Goal: Task Accomplishment & Management: Use online tool/utility

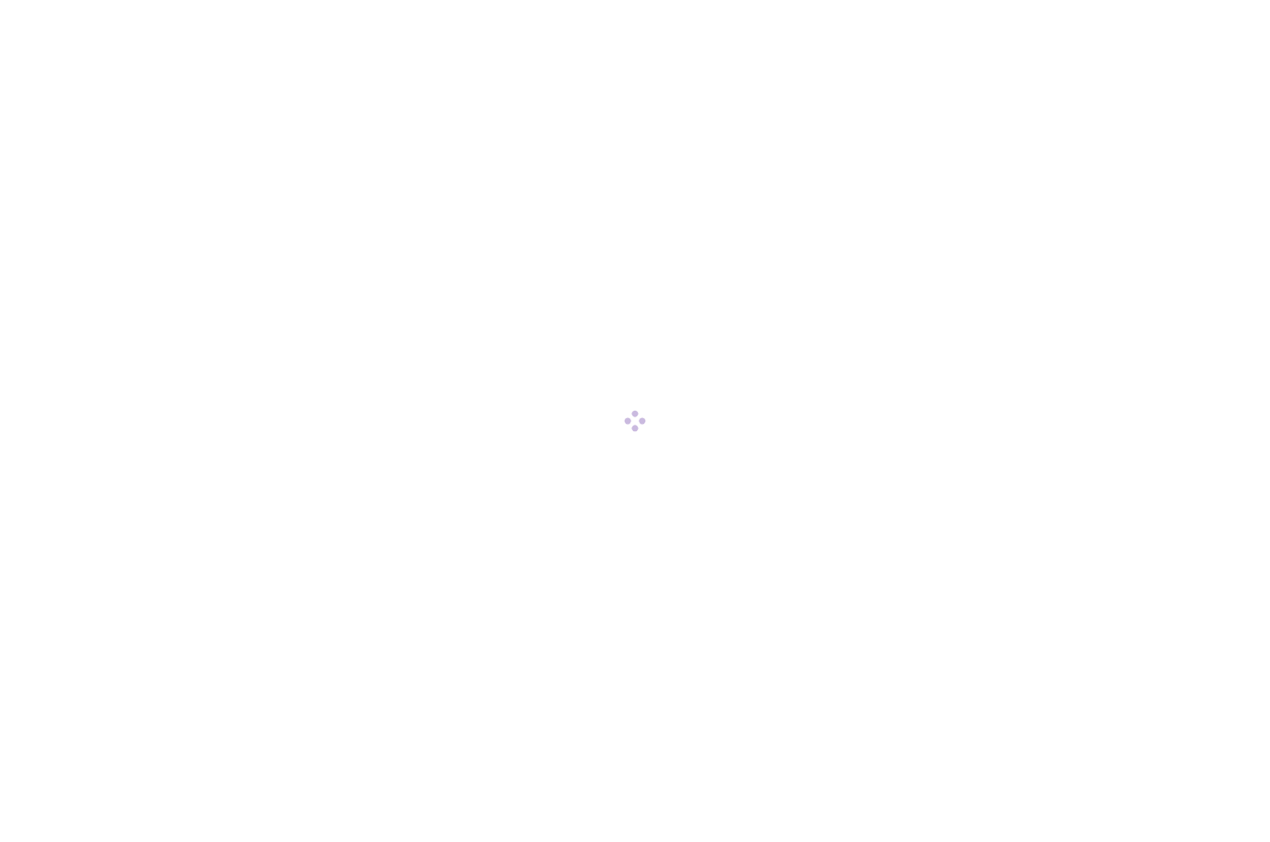
scroll to position [1, 0]
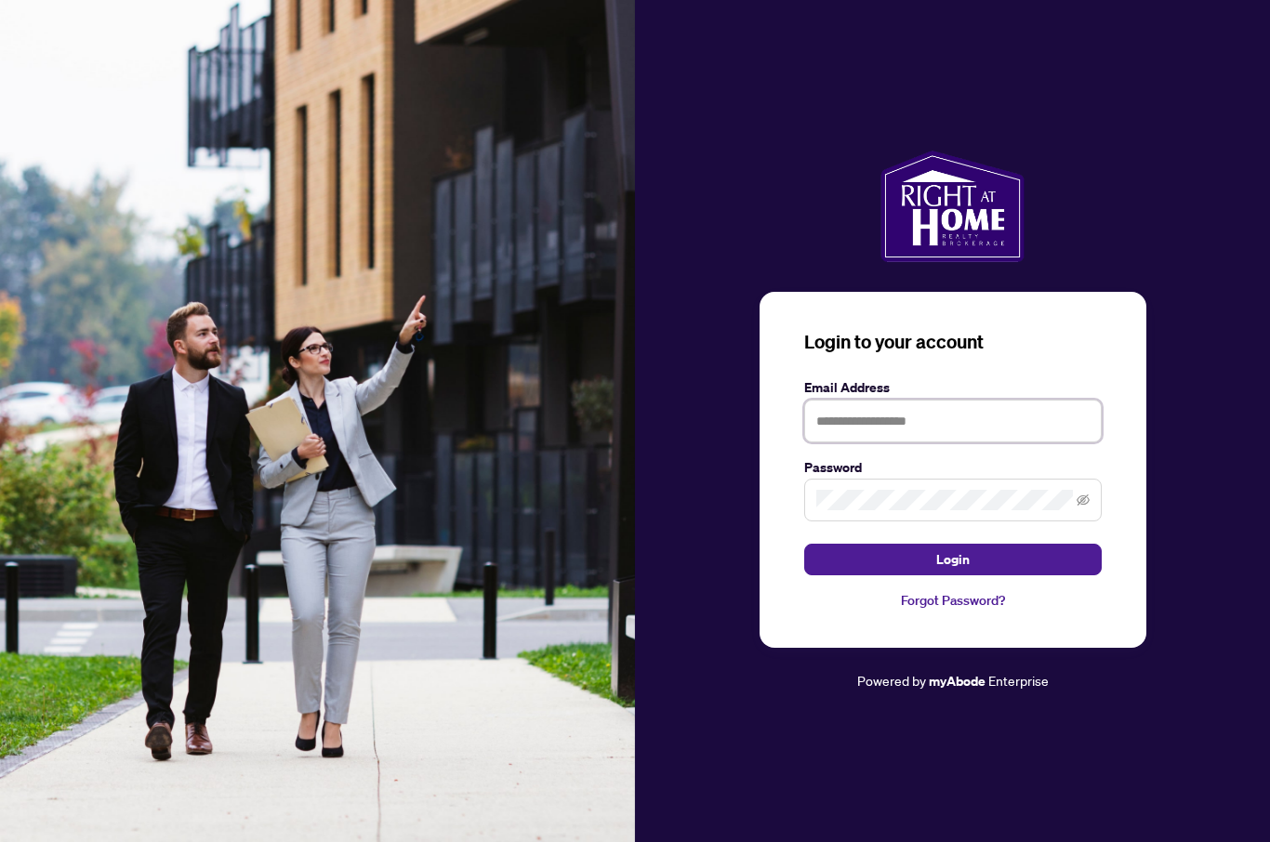
type input "**********"
click at [952, 575] on button "Login" at bounding box center [952, 560] width 297 height 32
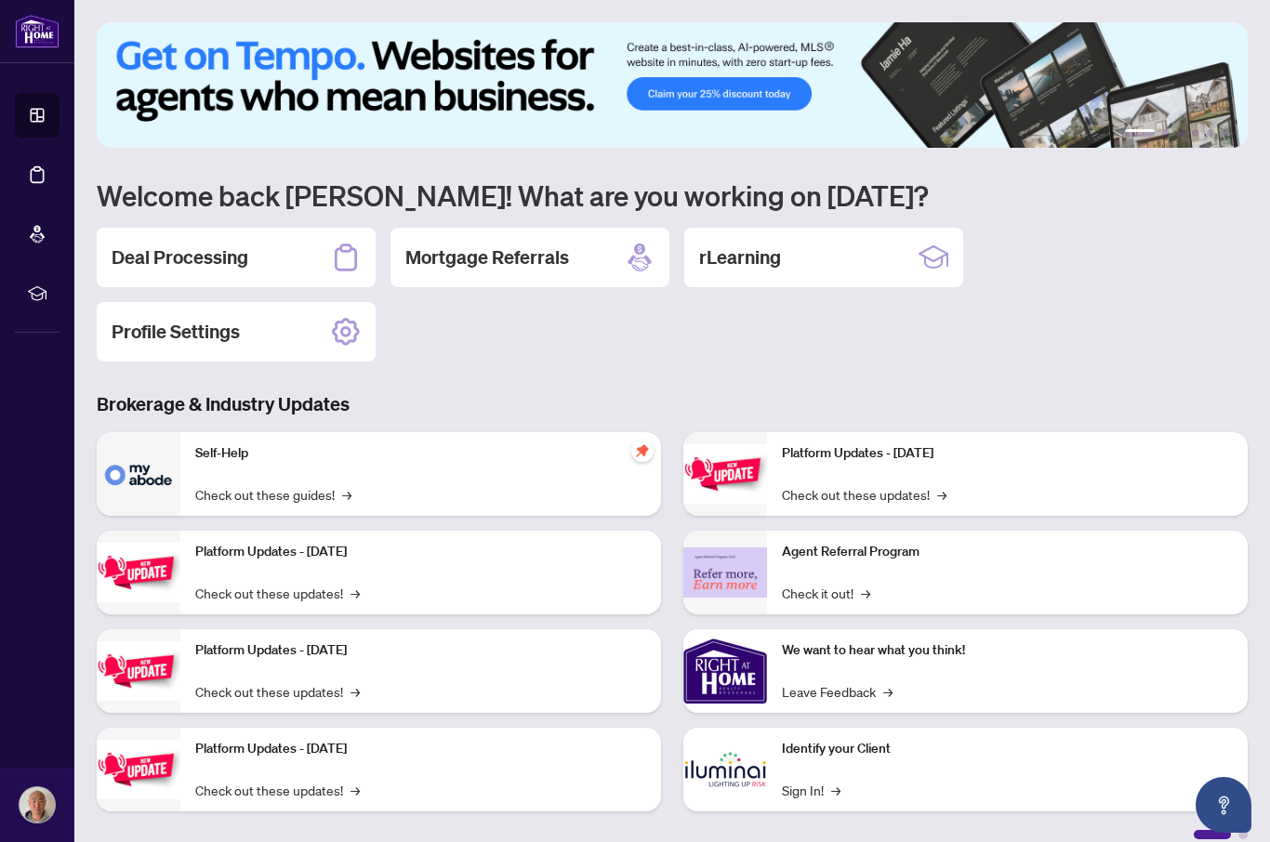
click at [241, 267] on h2 "Deal Processing" at bounding box center [180, 257] width 137 height 26
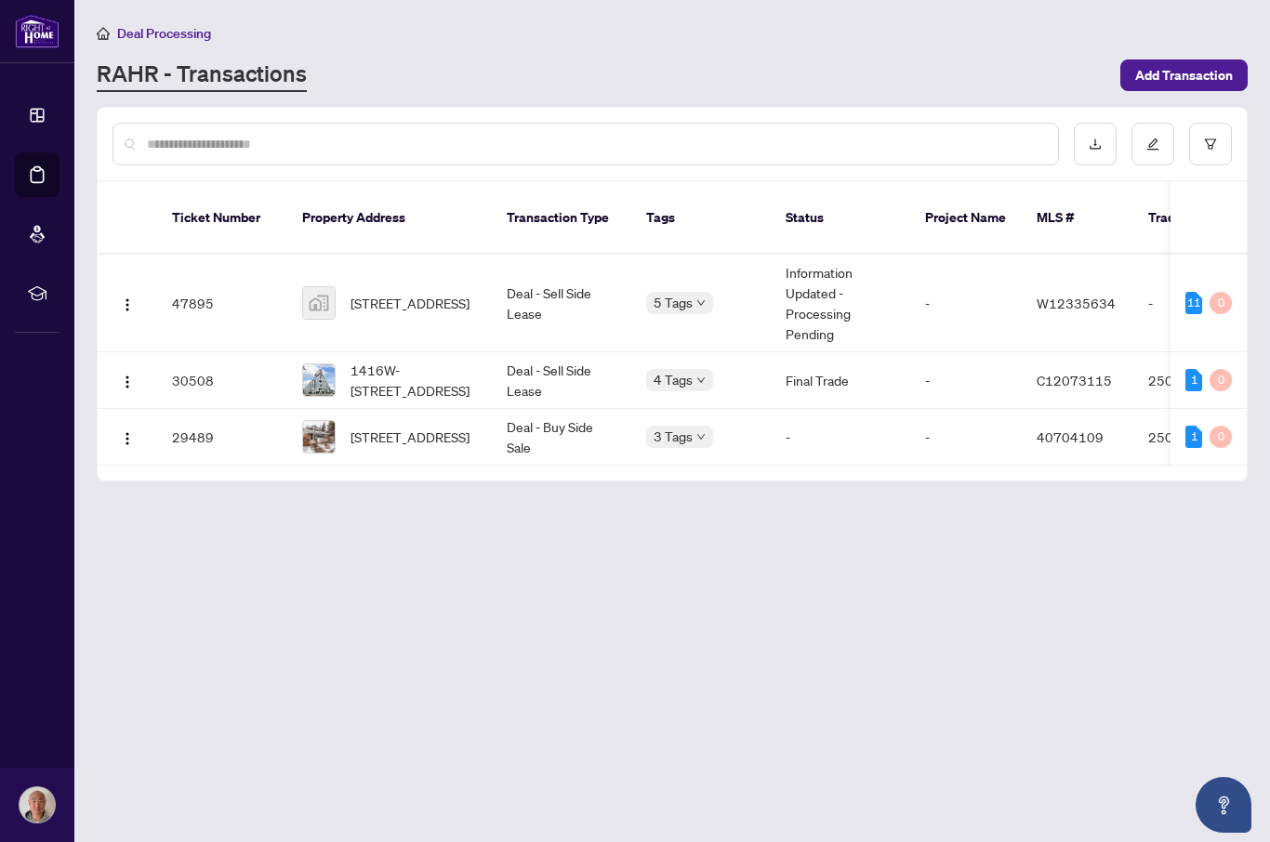
click at [134, 297] on img "button" at bounding box center [127, 304] width 15 height 15
click at [223, 311] on span "View Transaction" at bounding box center [216, 319] width 178 height 20
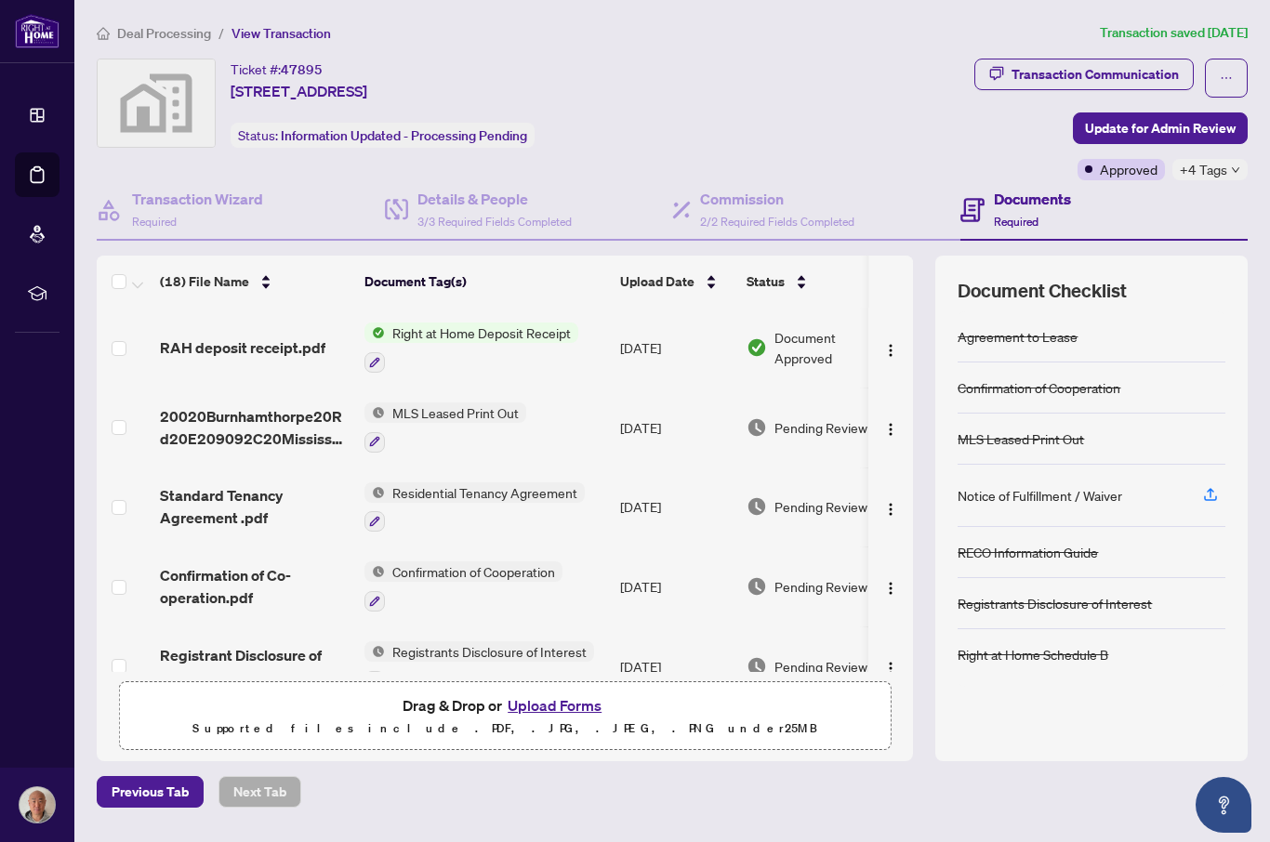
click at [1077, 80] on div "Transaction Communication" at bounding box center [1094, 74] width 167 height 30
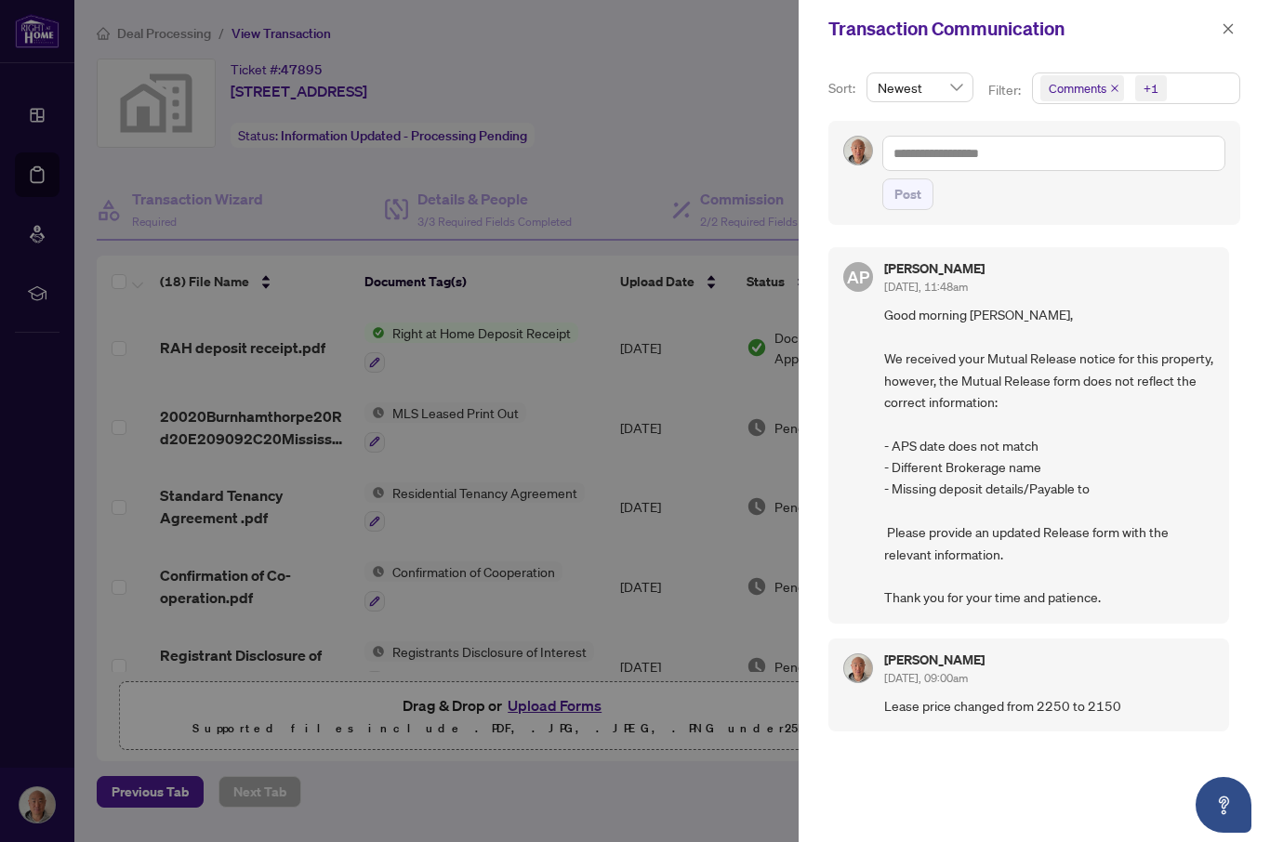
click at [1228, 39] on span "button" at bounding box center [1227, 29] width 13 height 30
